Goal: Information Seeking & Learning: Check status

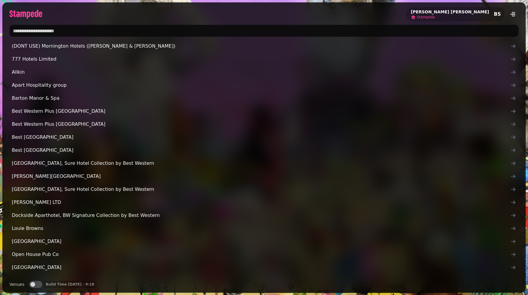
click at [435, 17] on span "Stampede" at bounding box center [426, 17] width 18 height 5
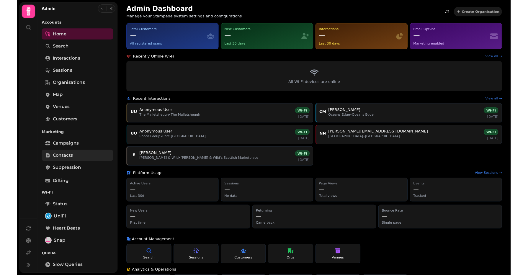
scroll to position [111, 0]
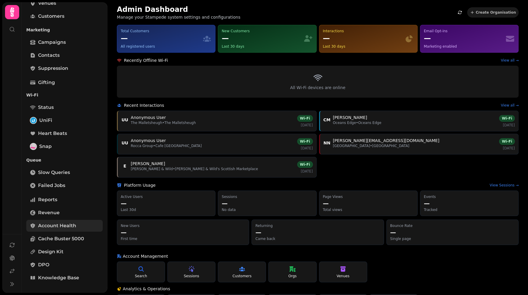
click at [56, 224] on span "Account Health" at bounding box center [57, 225] width 38 height 7
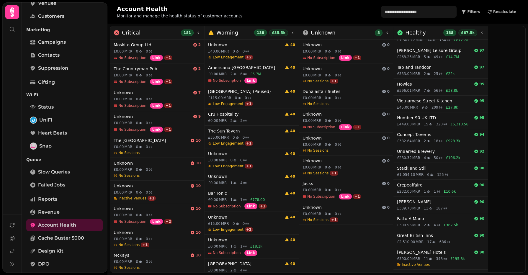
scroll to position [57, 0]
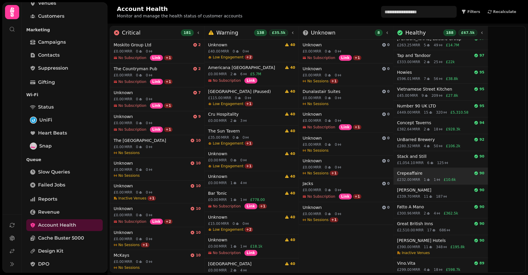
click at [452, 174] on h4 "Crepeaffaire" at bounding box center [434, 173] width 75 height 6
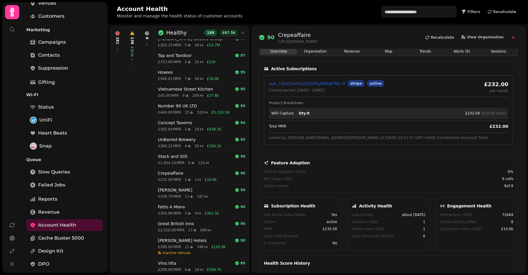
scroll to position [37, 0]
click at [386, 170] on div "Feature Adoption Score 0 %" at bounding box center [389, 172] width 250 height 5
drag, startPoint x: 386, startPoint y: 170, endPoint x: 403, endPoint y: 157, distance: 20.9
click at [388, 170] on div "Feature Adoption Score 0 %" at bounding box center [389, 172] width 250 height 5
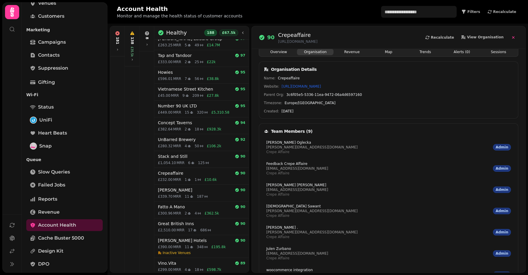
click at [317, 53] on button "Organisation" at bounding box center [315, 52] width 37 height 6
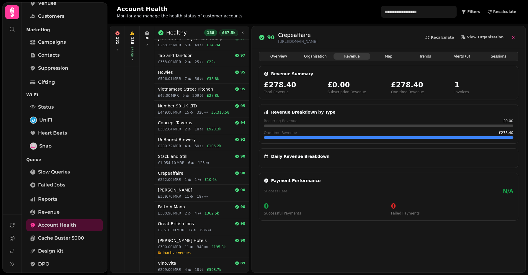
click at [354, 53] on button "Revenue" at bounding box center [352, 56] width 37 height 6
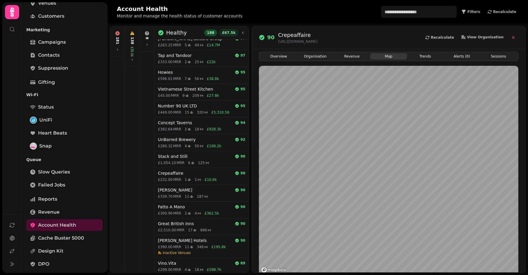
click at [391, 55] on button "Map" at bounding box center [388, 56] width 37 height 6
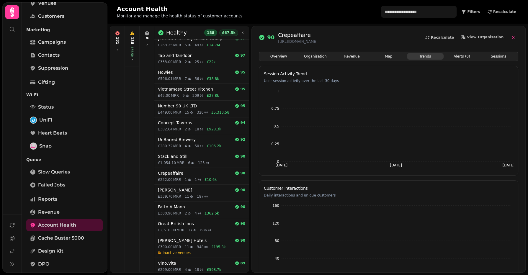
click at [428, 59] on button "Trends" at bounding box center [425, 56] width 37 height 6
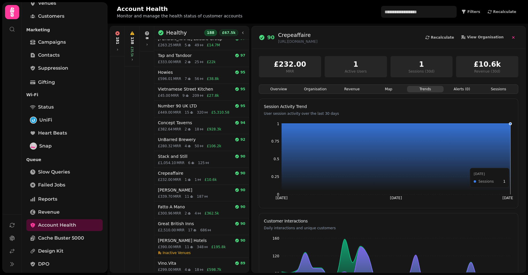
scroll to position [0, 0]
click at [498, 87] on button "Sessions" at bounding box center [499, 89] width 37 height 6
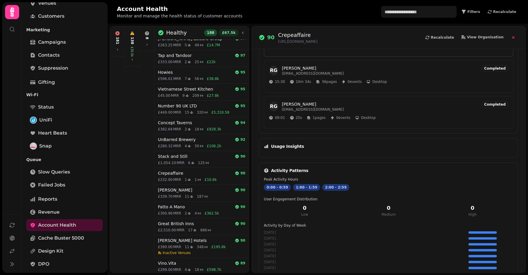
scroll to position [0, 0]
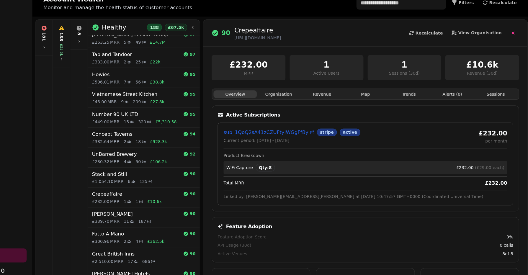
click at [283, 90] on button "Overview" at bounding box center [279, 89] width 37 height 6
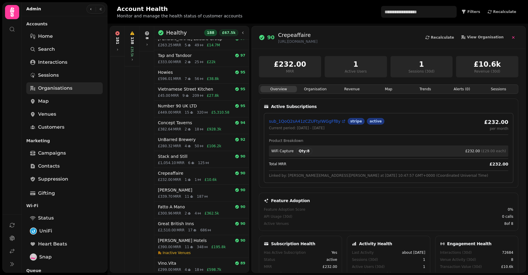
click at [51, 86] on span "Organisations" at bounding box center [55, 88] width 34 height 7
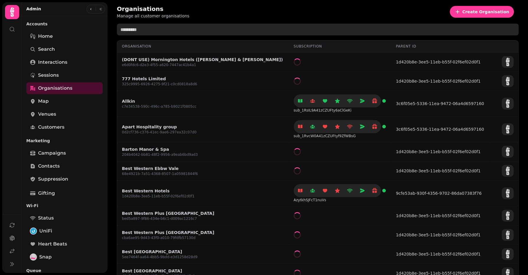
click at [154, 32] on input "text" at bounding box center [318, 30] width 402 height 12
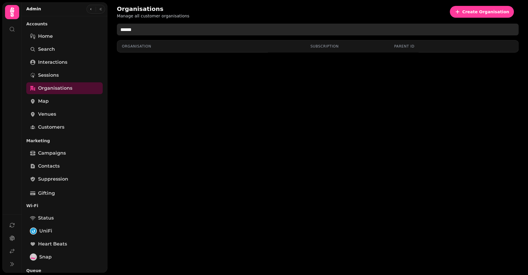
type input "*******"
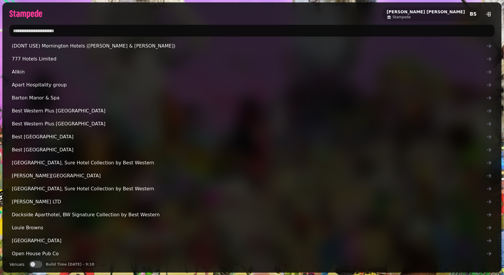
click at [33, 31] on input "text" at bounding box center [251, 31] width 485 height 12
click at [411, 16] on span "Stampede" at bounding box center [402, 17] width 18 height 5
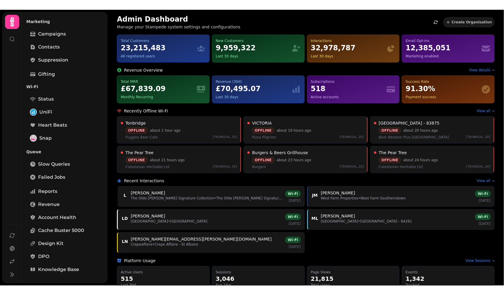
scroll to position [130, 0]
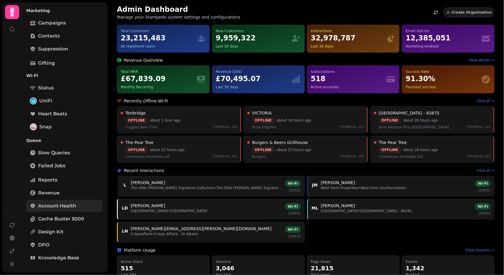
click at [69, 205] on span "Account Health" at bounding box center [57, 206] width 38 height 7
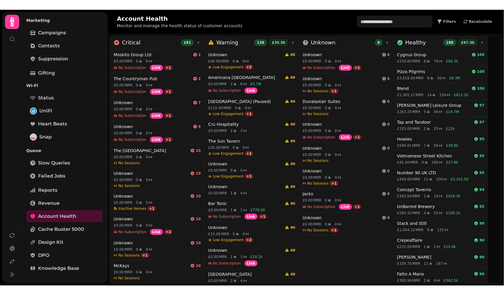
scroll to position [111, 0]
